Goal: Register for event/course

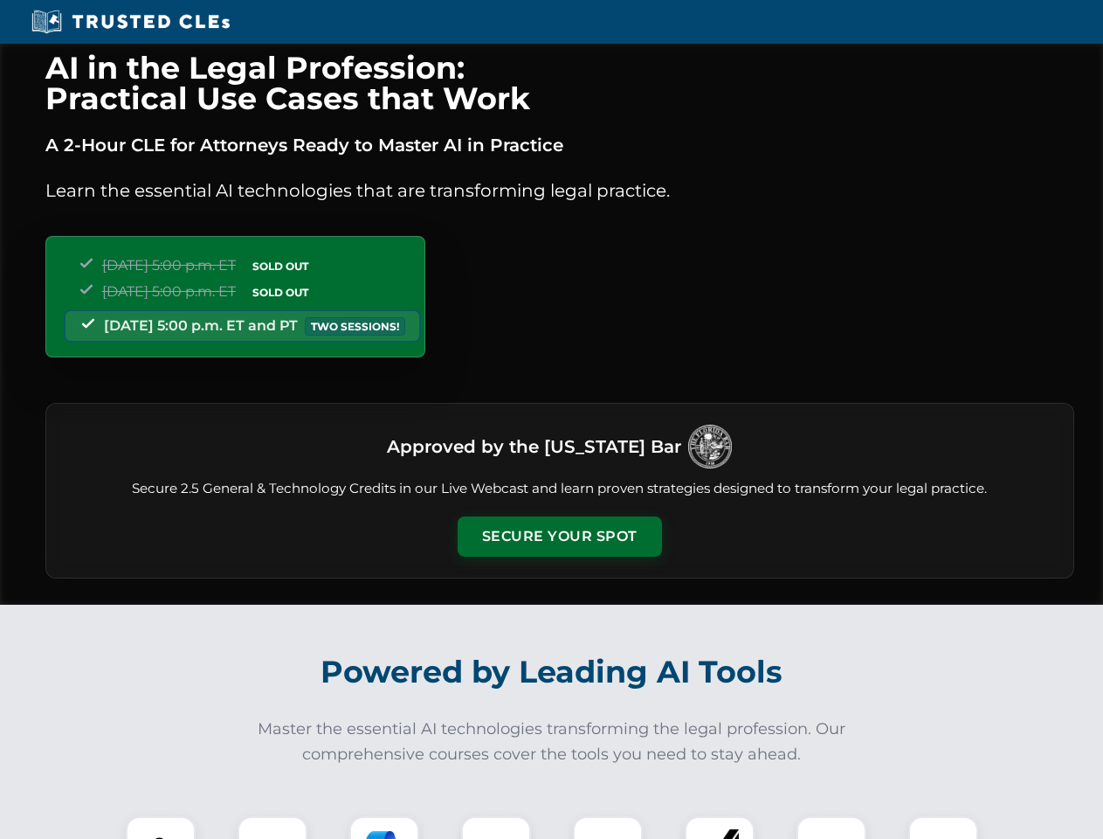
click at [559, 536] on button "Secure Your Spot" at bounding box center [560, 536] width 204 height 40
click at [161, 827] on img at bounding box center [160, 850] width 51 height 51
